Goal: Information Seeking & Learning: Learn about a topic

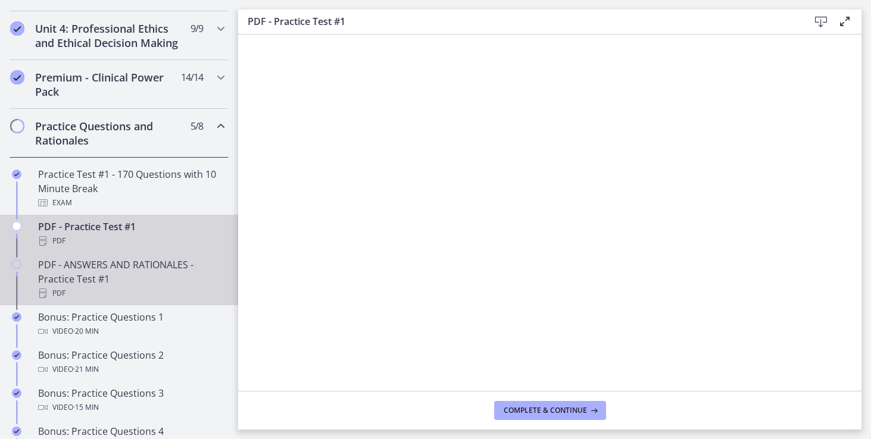
scroll to position [534, 0]
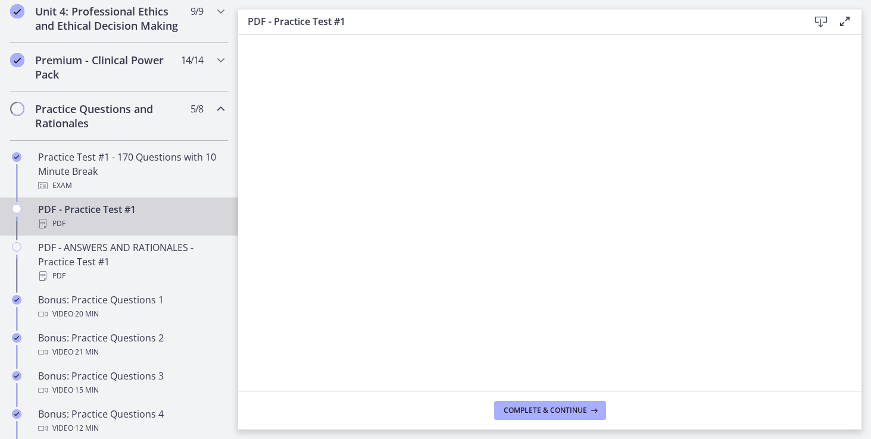
click at [126, 225] on div "PDF - Practice Test #1 PDF" at bounding box center [131, 216] width 186 height 29
click at [547, 406] on span "Complete & continue" at bounding box center [545, 411] width 83 height 10
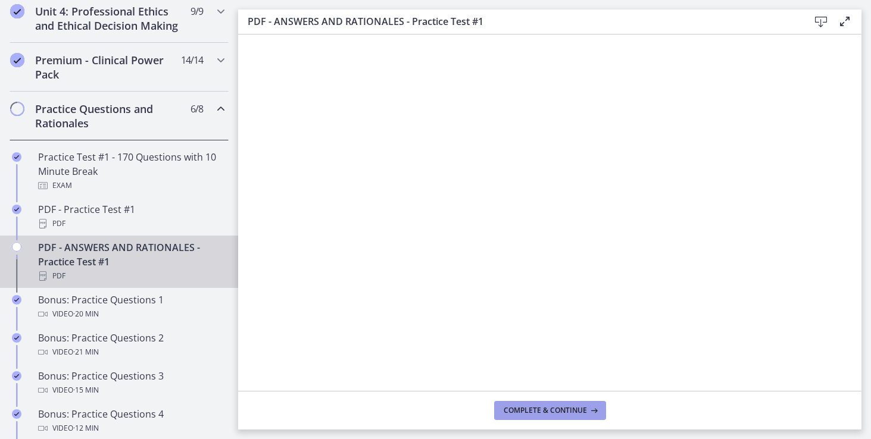
click at [547, 406] on span "Complete & continue" at bounding box center [545, 411] width 83 height 10
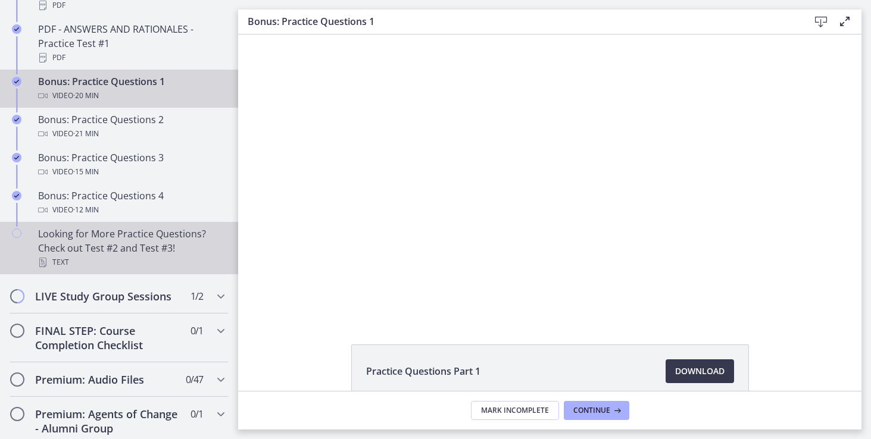
click at [143, 265] on div "Looking for More Practice Questions? Check out Test #2 and Test #3! Text" at bounding box center [131, 248] width 186 height 43
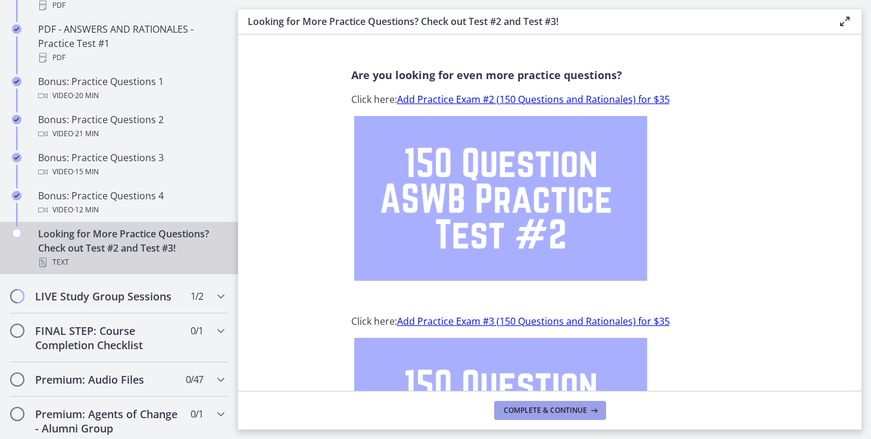
click at [519, 412] on span "Complete & continue" at bounding box center [545, 411] width 83 height 10
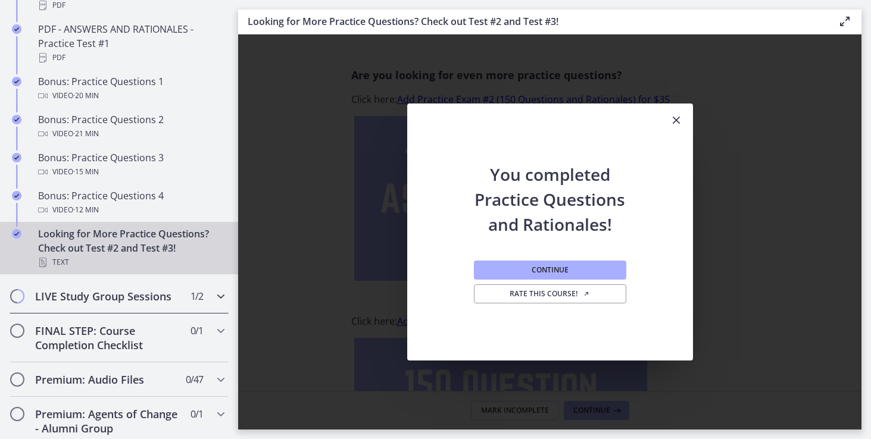
click at [192, 304] on span "1 / 2 Completed" at bounding box center [196, 296] width 12 height 14
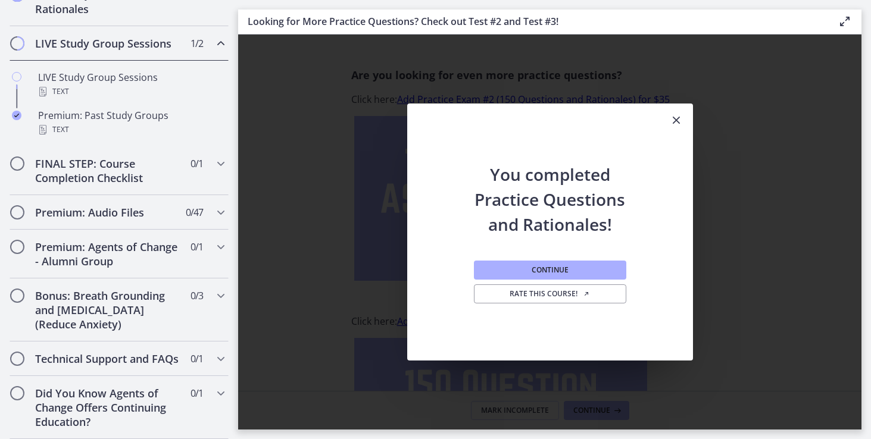
scroll to position [676, 0]
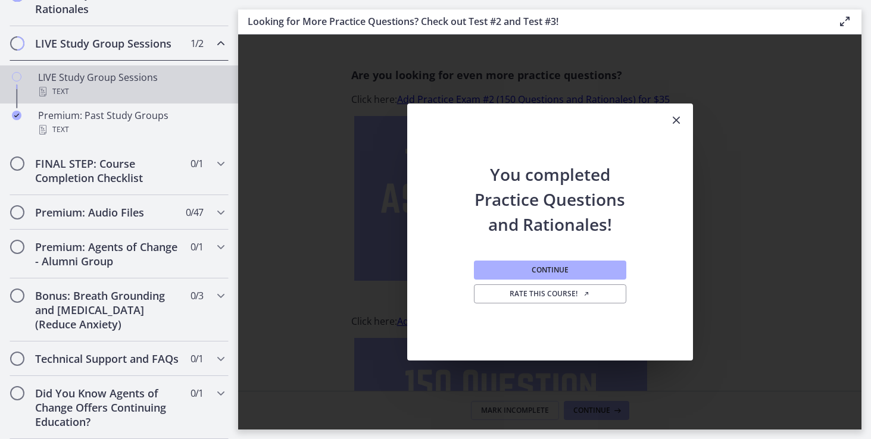
click at [142, 85] on div "Text" at bounding box center [131, 92] width 186 height 14
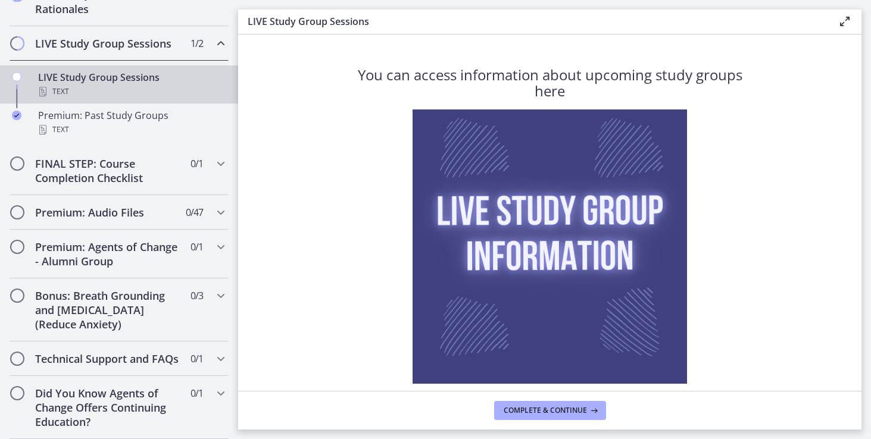
scroll to position [76, 0]
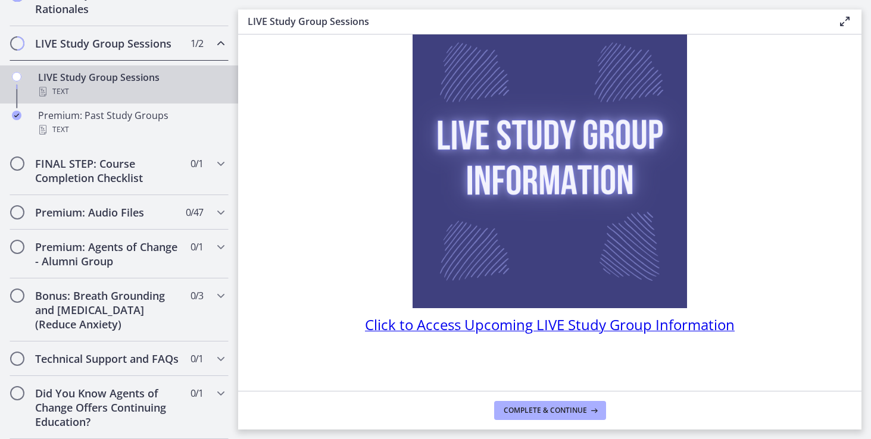
click at [538, 328] on span "Click to Access Upcoming LIVE Study Group Information" at bounding box center [550, 325] width 370 height 20
click at [581, 414] on span "Complete & continue" at bounding box center [545, 411] width 83 height 10
click at [185, 166] on div "FINAL STEP: Course Completion Checklist 0 / 1 Completed" at bounding box center [119, 170] width 219 height 49
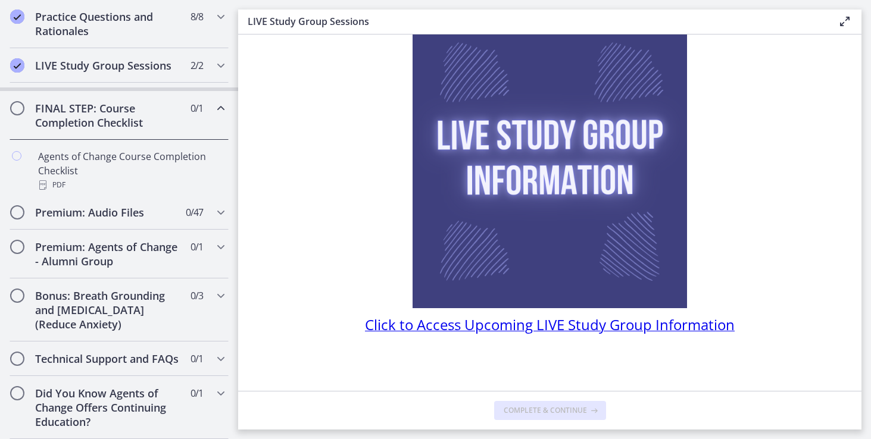
scroll to position [652, 0]
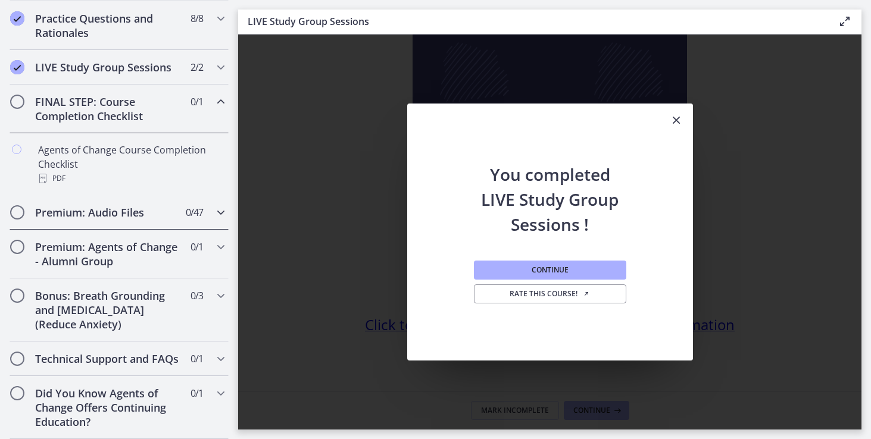
click at [186, 205] on span "0 / 47 Completed" at bounding box center [194, 212] width 17 height 14
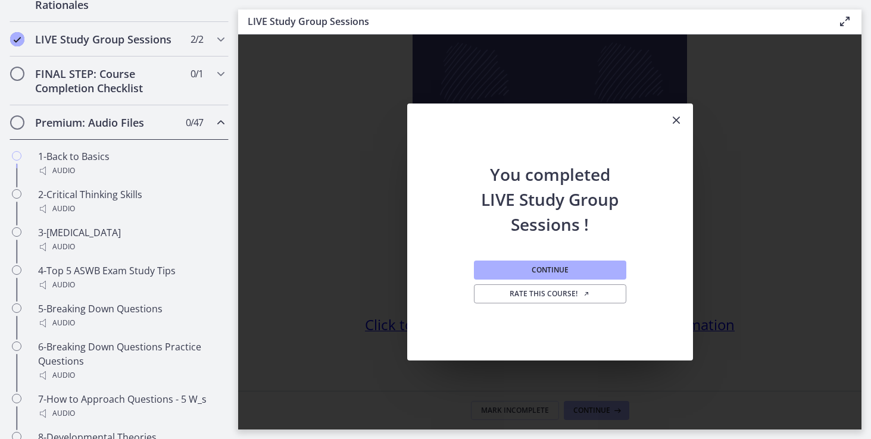
click at [186, 130] on span "0 / 47 Completed" at bounding box center [194, 122] width 17 height 14
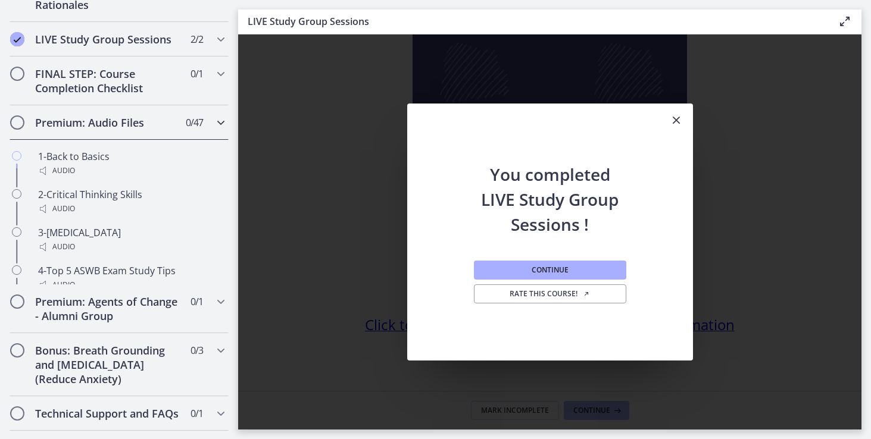
scroll to position [590, 0]
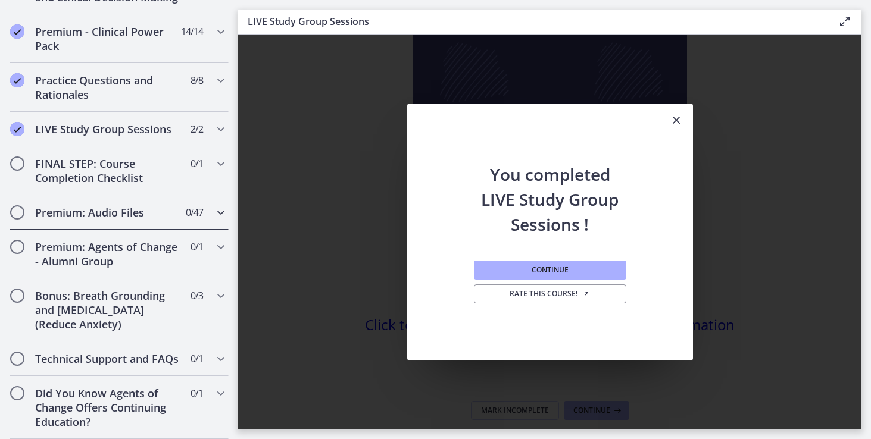
click at [186, 205] on span "0 / 47 Completed" at bounding box center [194, 212] width 17 height 14
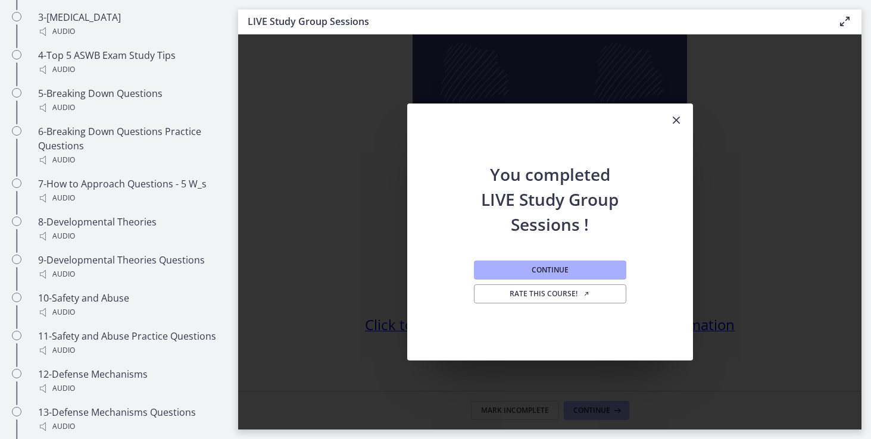
scroll to position [953, 0]
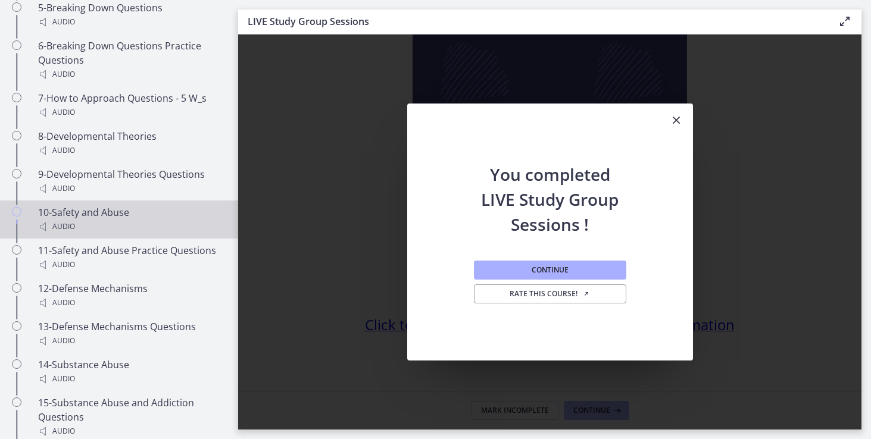
click at [178, 228] on div "10-Safety and Abuse Audio" at bounding box center [131, 219] width 186 height 29
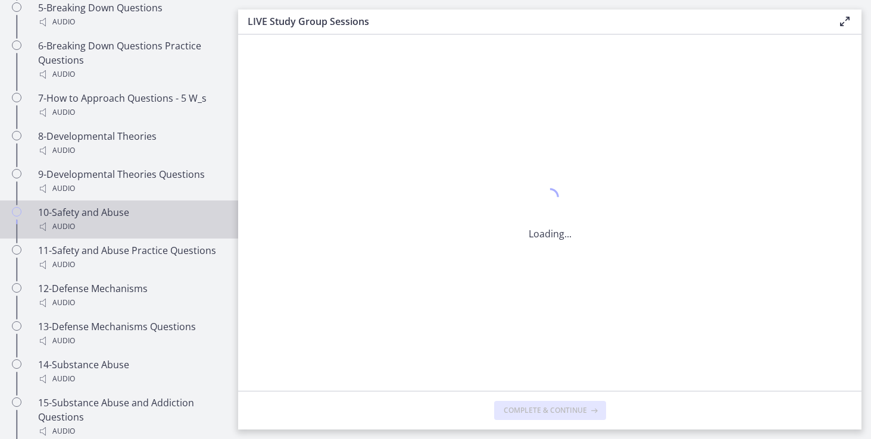
scroll to position [0, 0]
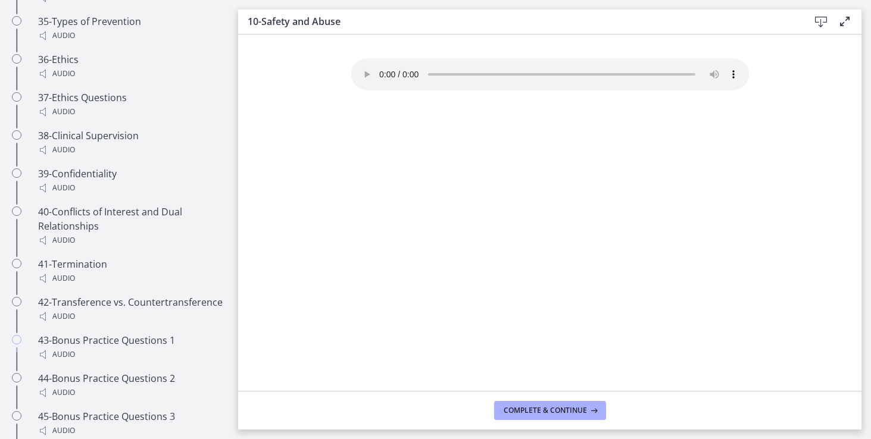
scroll to position [2337, 0]
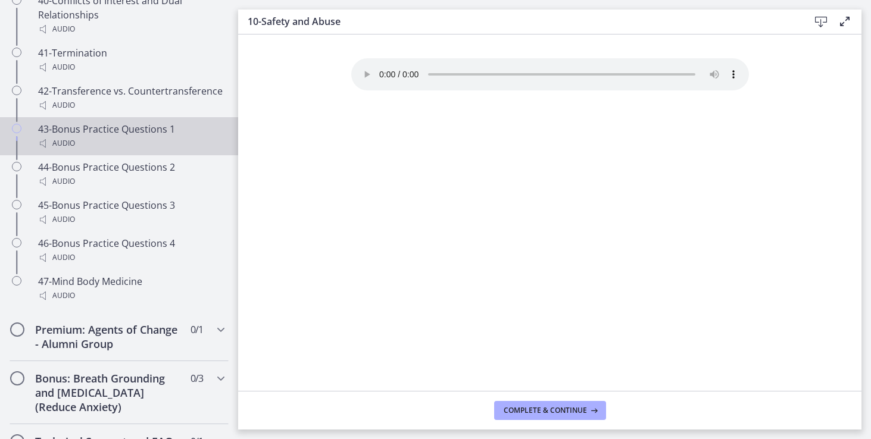
click at [198, 151] on div "Audio" at bounding box center [131, 143] width 186 height 14
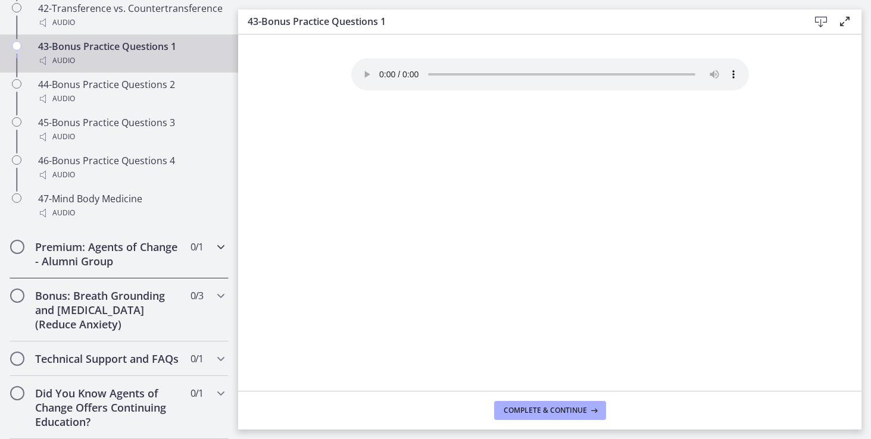
click at [157, 230] on div "Premium: Agents of Change - Alumni Group 0 / 1 Completed" at bounding box center [119, 254] width 219 height 49
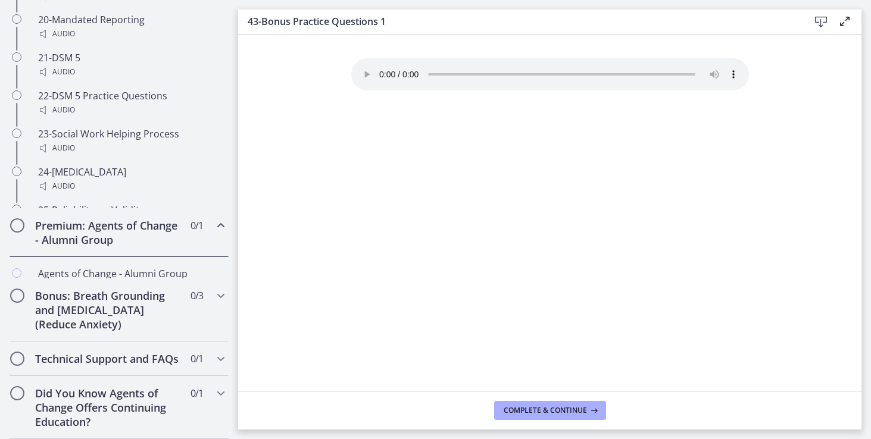
scroll to position [638, 0]
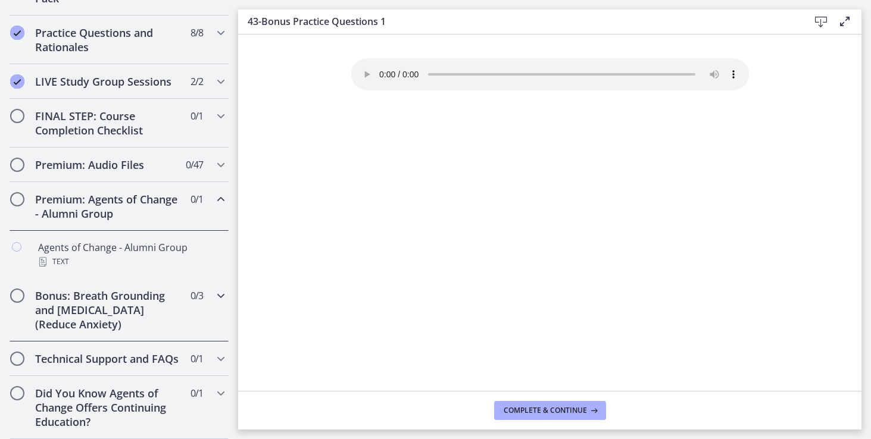
click at [162, 289] on h2 "Bonus: Breath Grounding and [MEDICAL_DATA] (Reduce Anxiety)" at bounding box center [107, 310] width 145 height 43
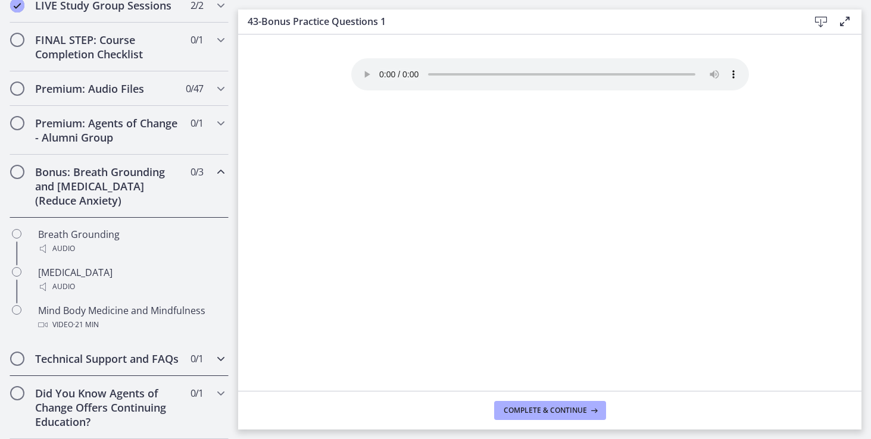
click at [155, 361] on h2 "Technical Support and FAQs" at bounding box center [107, 359] width 145 height 14
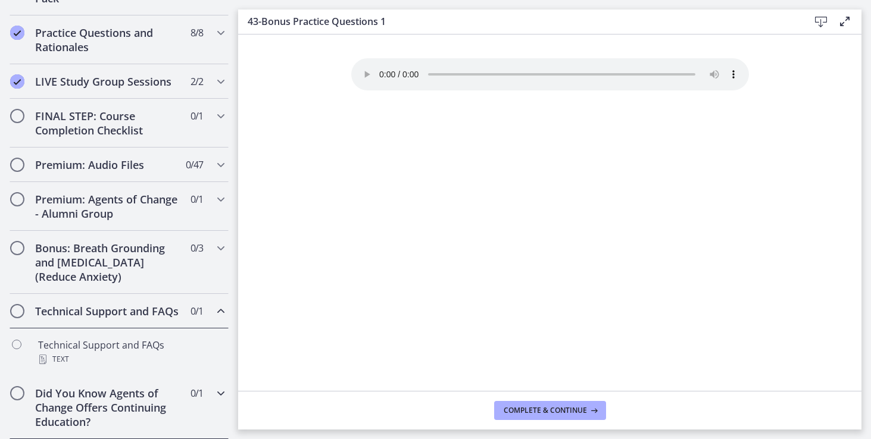
click at [158, 409] on h2 "Did You Know Agents of Change Offers Continuing Education?" at bounding box center [107, 407] width 145 height 43
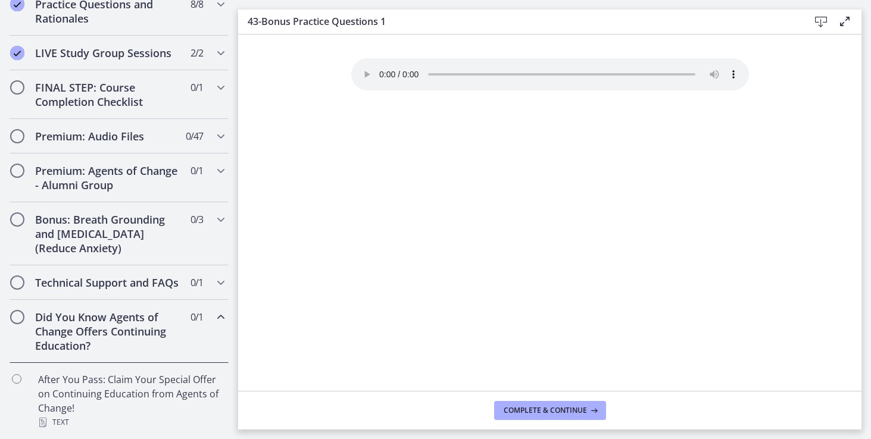
scroll to position [667, 0]
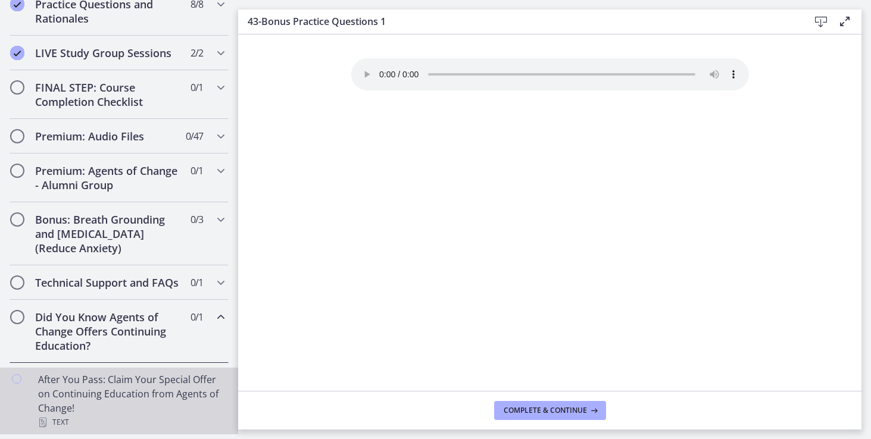
click at [174, 395] on div "After You Pass: Claim Your Special Offer on Continuing Education from Agents of…" at bounding box center [131, 401] width 186 height 57
